Goal: Task Accomplishment & Management: Manage account settings

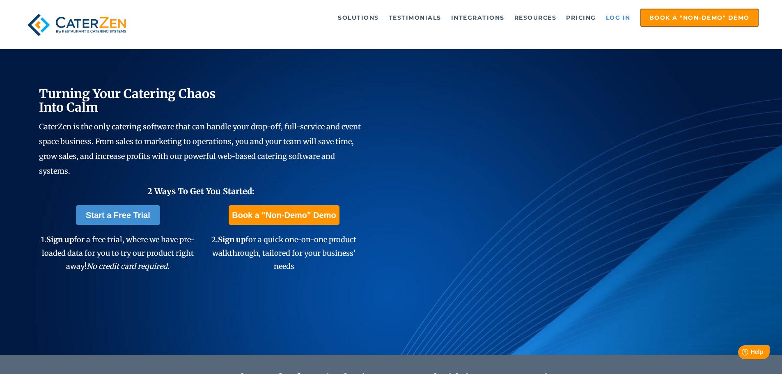
click at [617, 18] on link "Log in" at bounding box center [618, 17] width 33 height 16
click at [617, 17] on link "Log in" at bounding box center [618, 17] width 33 height 16
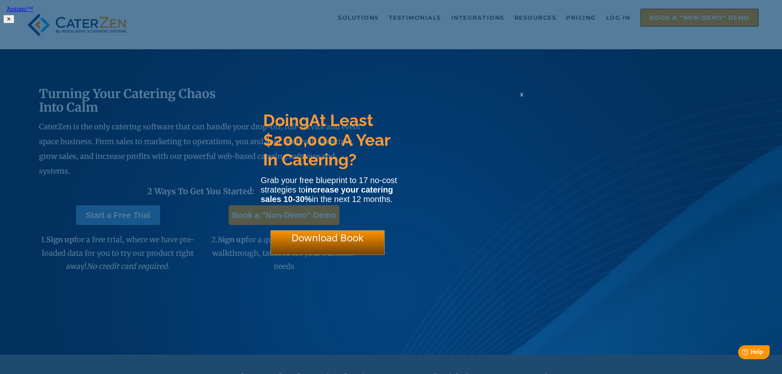
click at [521, 98] on span "x" at bounding box center [521, 94] width 3 height 8
